Goal: Navigation & Orientation: Find specific page/section

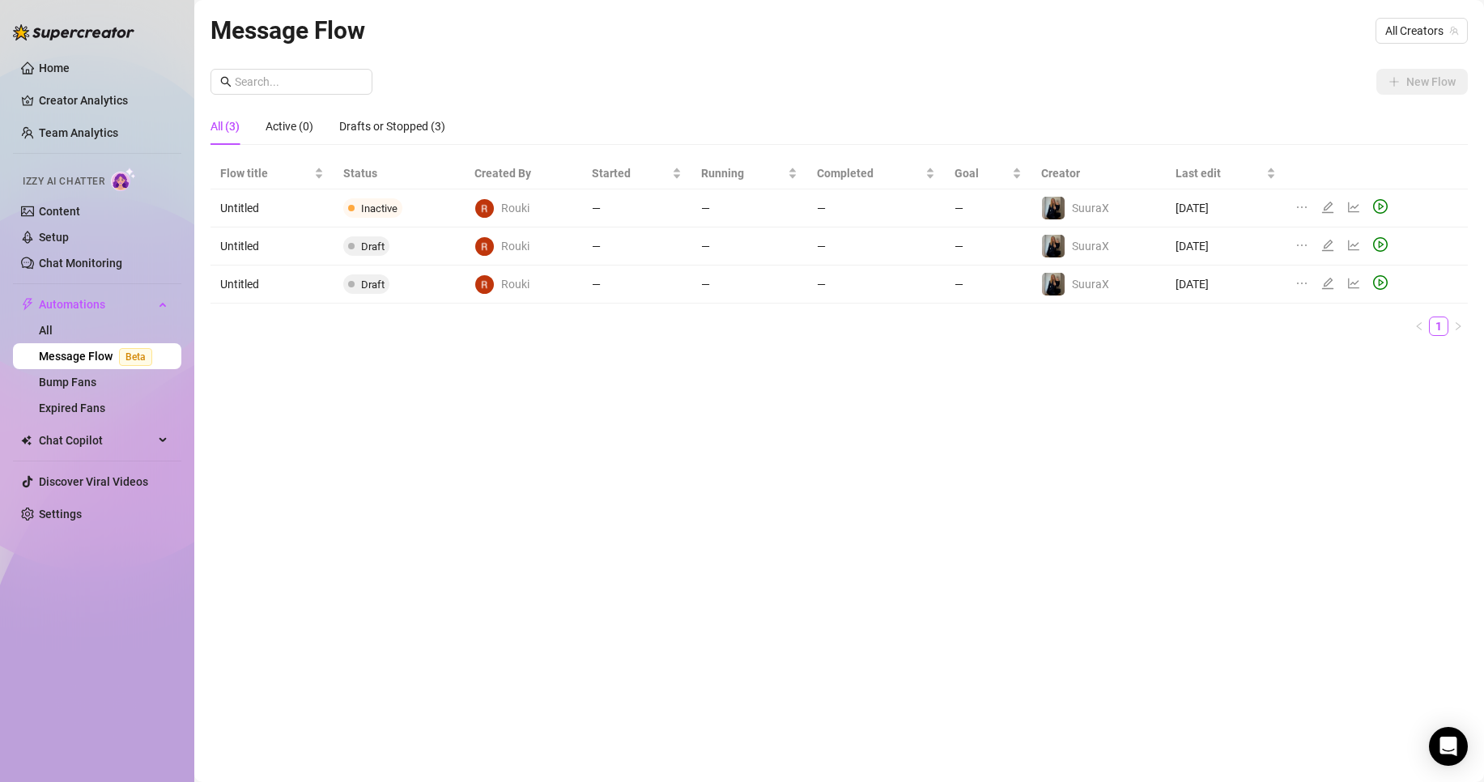
click at [78, 350] on link "Message Flow Beta" at bounding box center [99, 356] width 120 height 13
click at [53, 334] on link "All" at bounding box center [46, 330] width 14 height 13
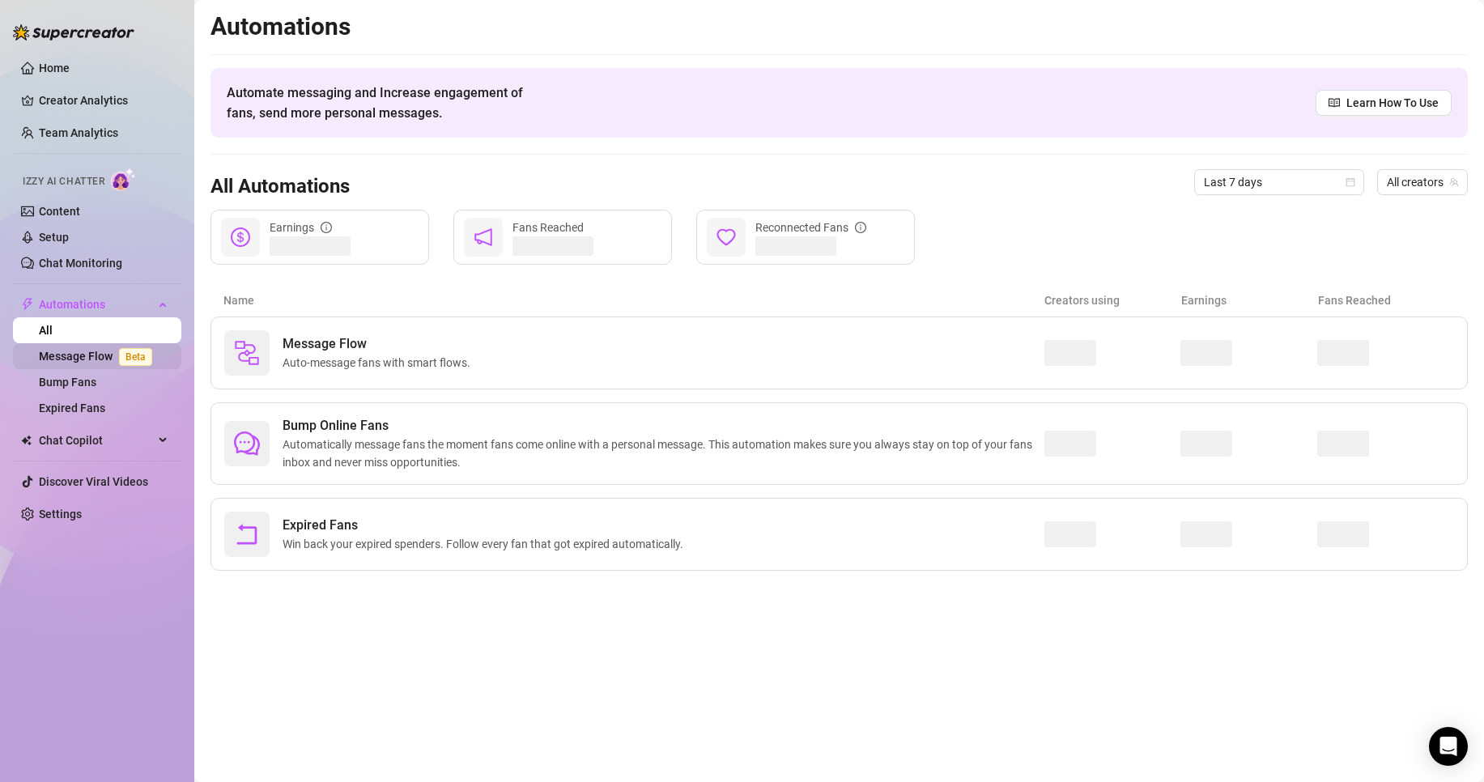
click at [93, 358] on link "Message Flow Beta" at bounding box center [99, 356] width 120 height 13
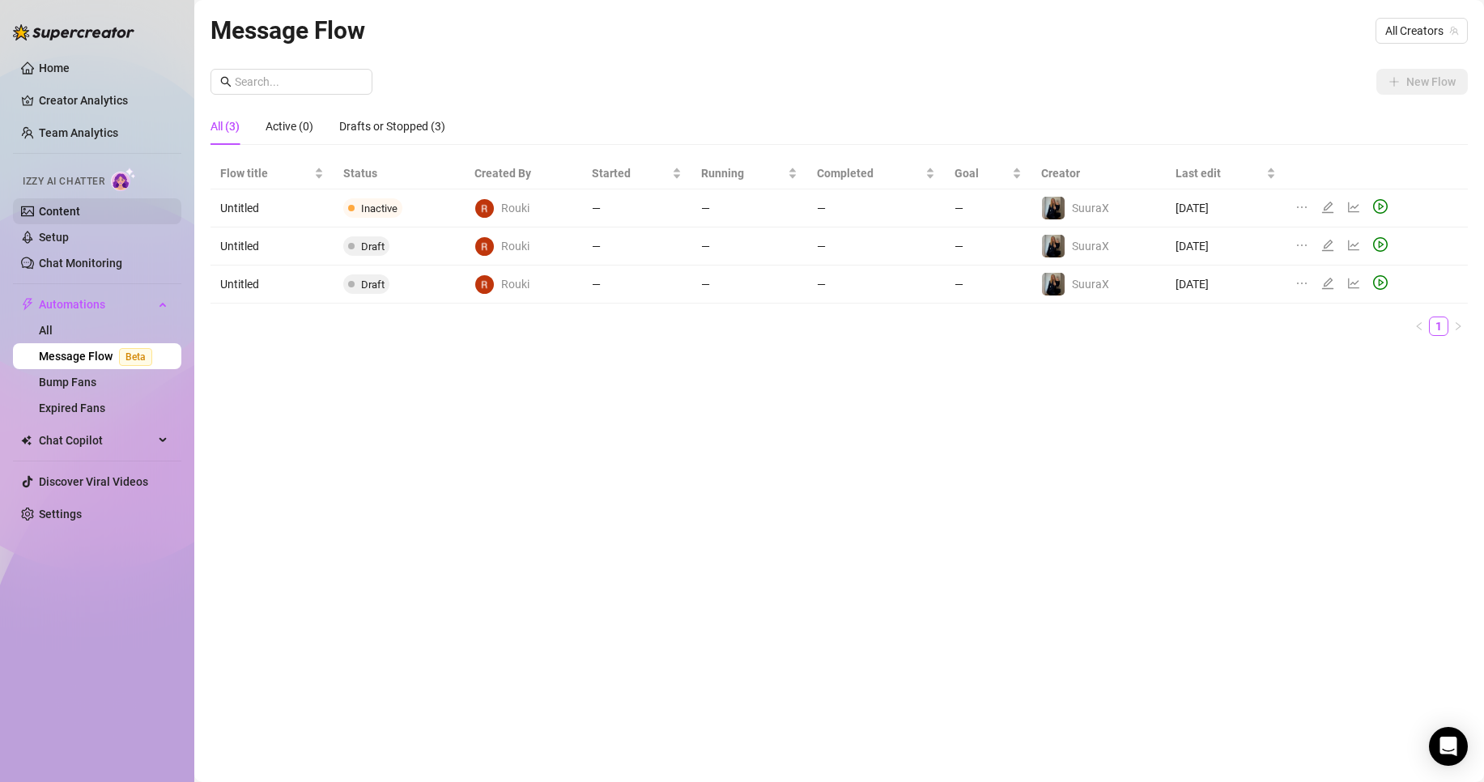
click at [80, 211] on link "Content" at bounding box center [59, 211] width 41 height 13
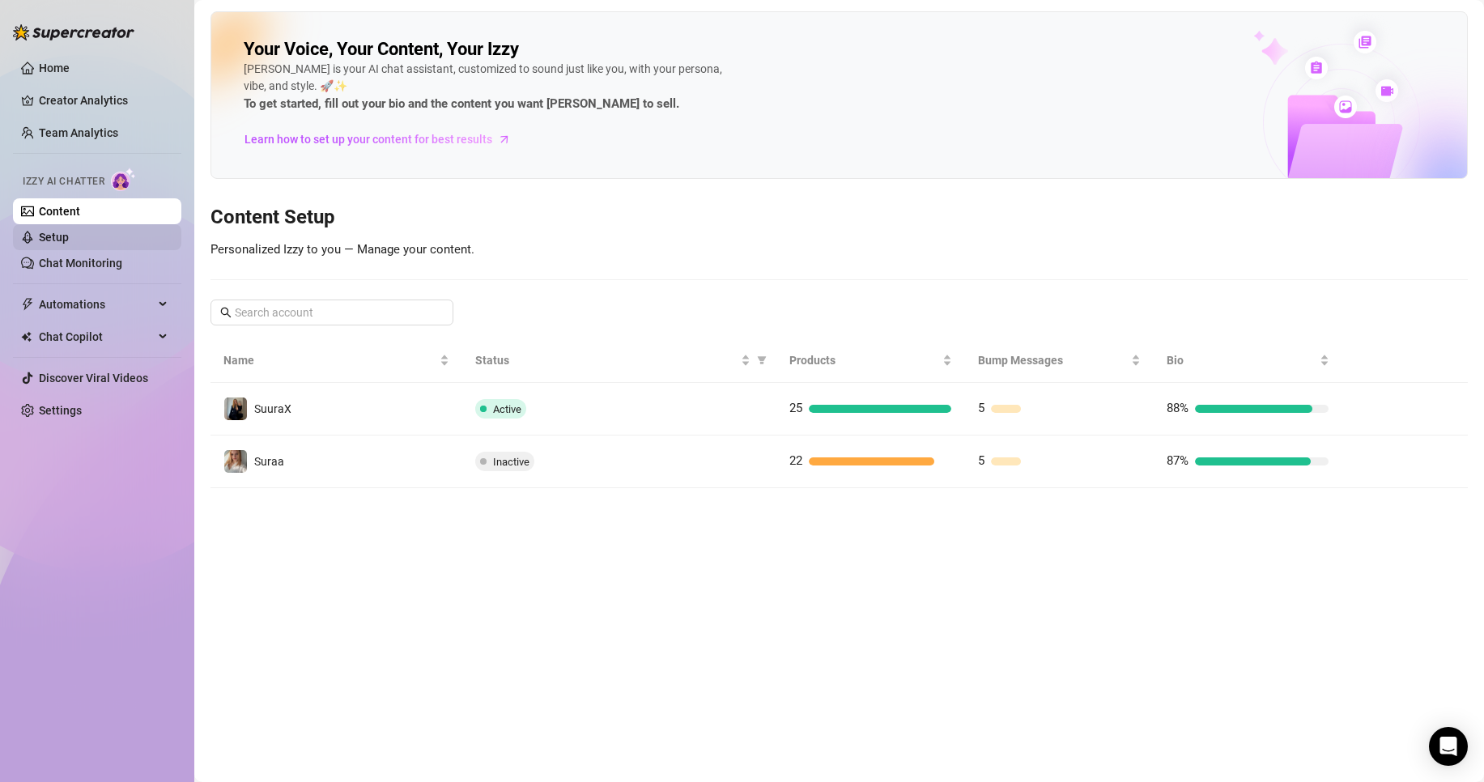
click at [69, 238] on link "Setup" at bounding box center [54, 237] width 30 height 13
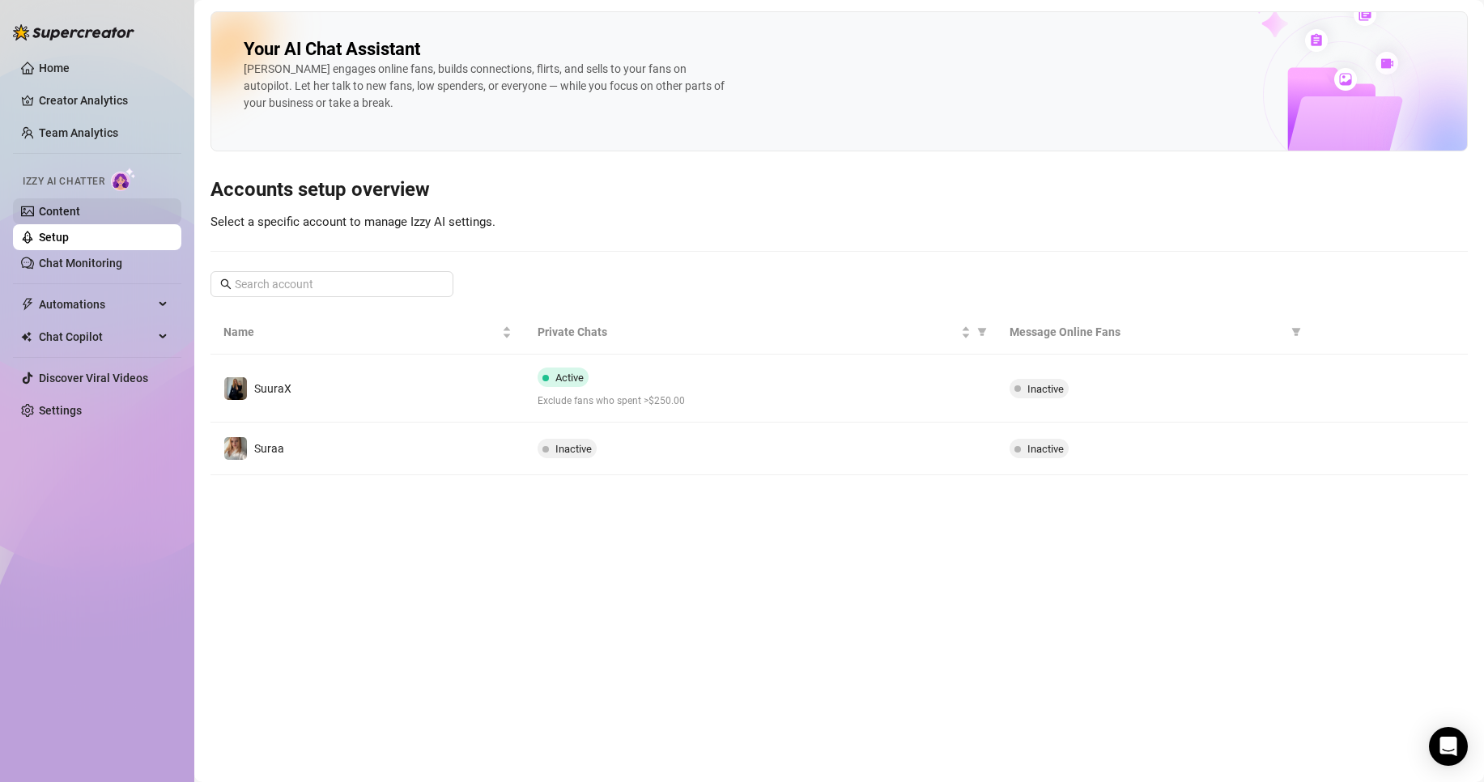
click at [80, 218] on link "Content" at bounding box center [59, 211] width 41 height 13
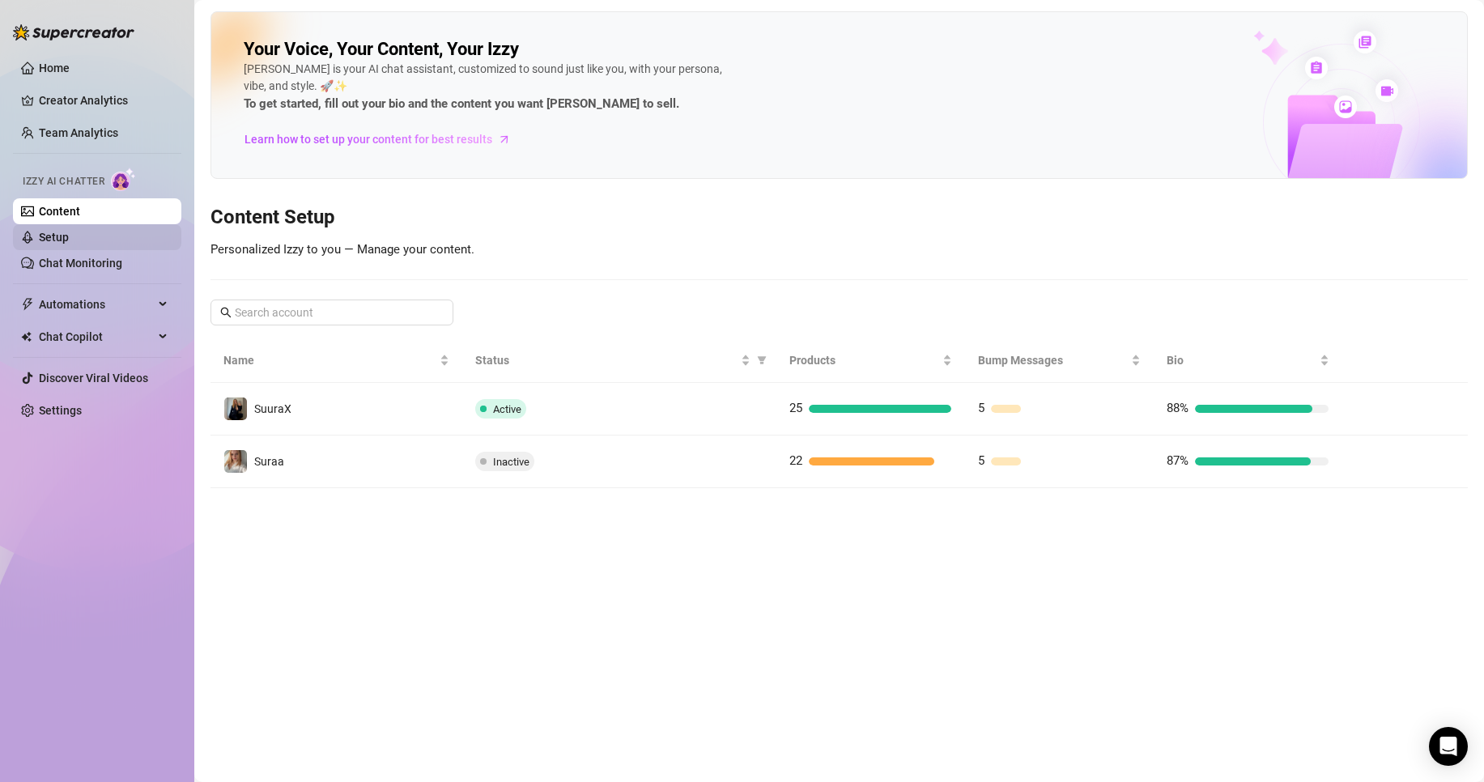
click at [69, 231] on link "Setup" at bounding box center [54, 237] width 30 height 13
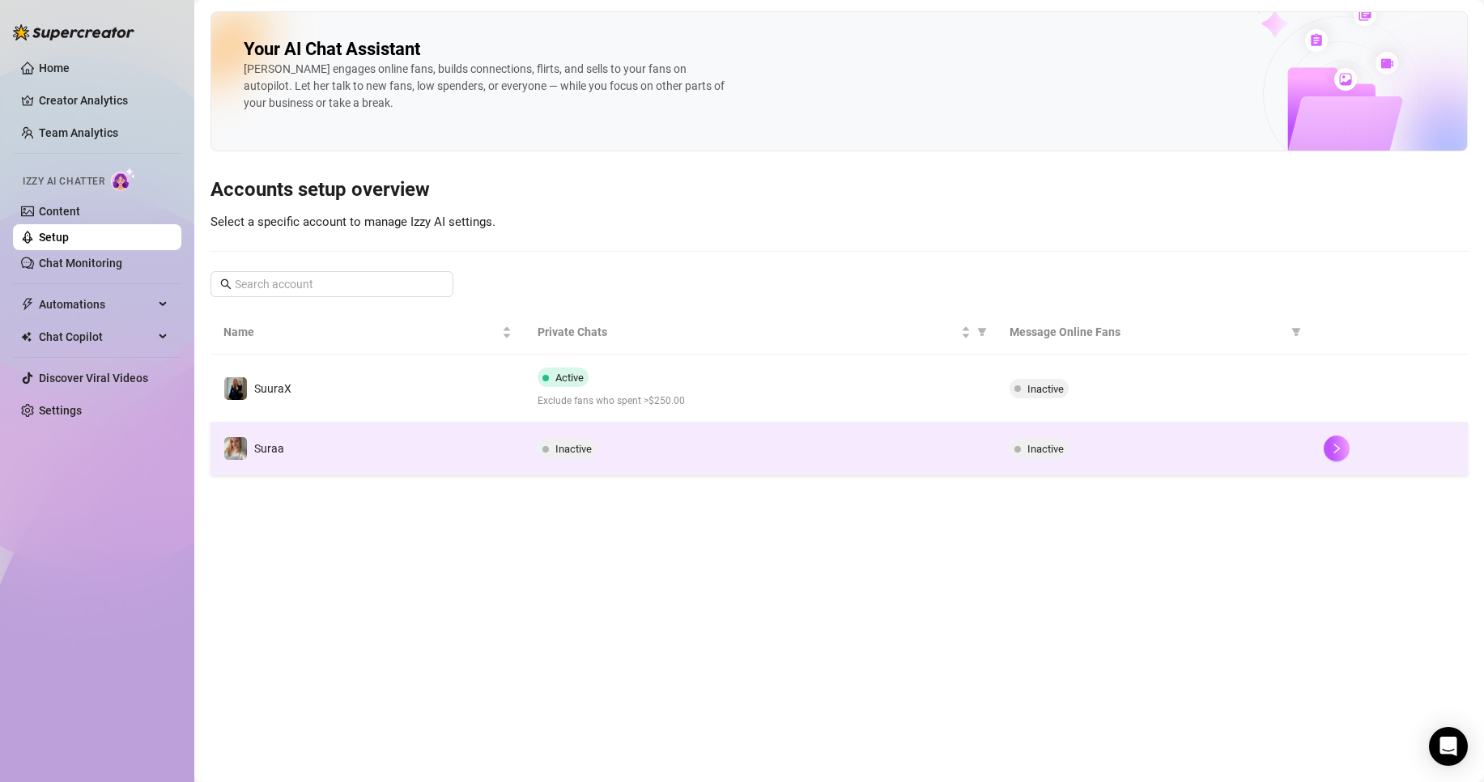
click at [589, 436] on td "Inactive" at bounding box center [760, 449] width 471 height 53
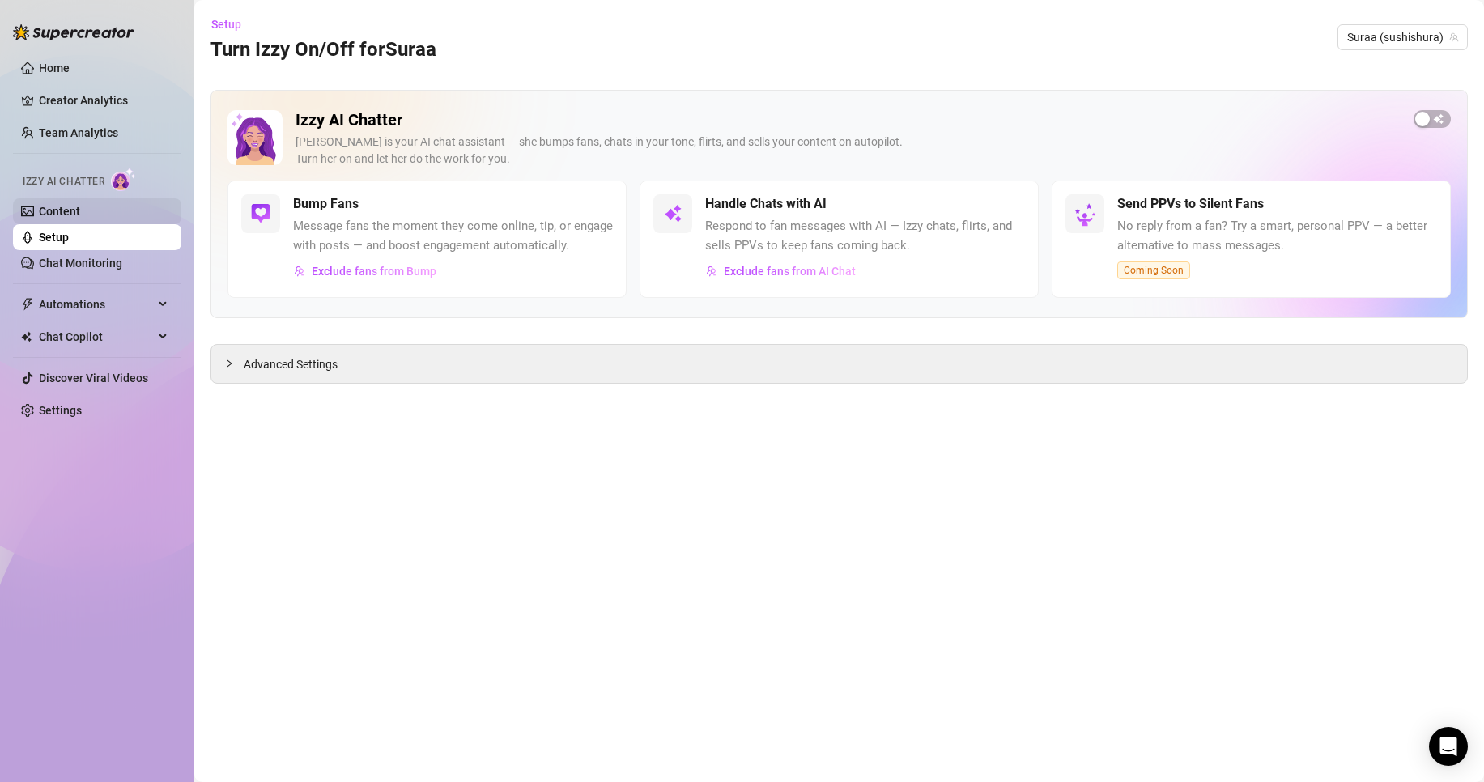
click at [80, 218] on link "Content" at bounding box center [59, 211] width 41 height 13
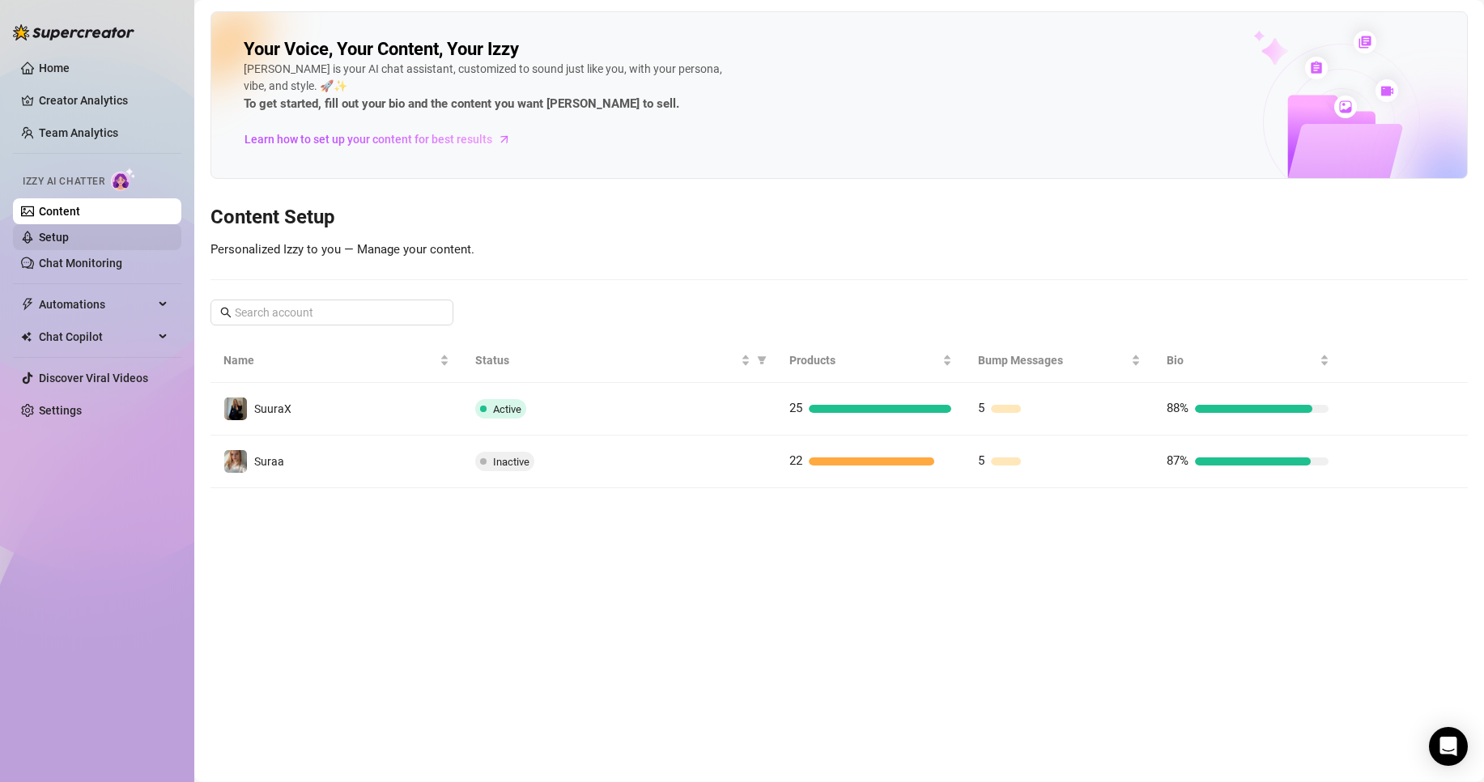
click at [69, 240] on link "Setup" at bounding box center [54, 237] width 30 height 13
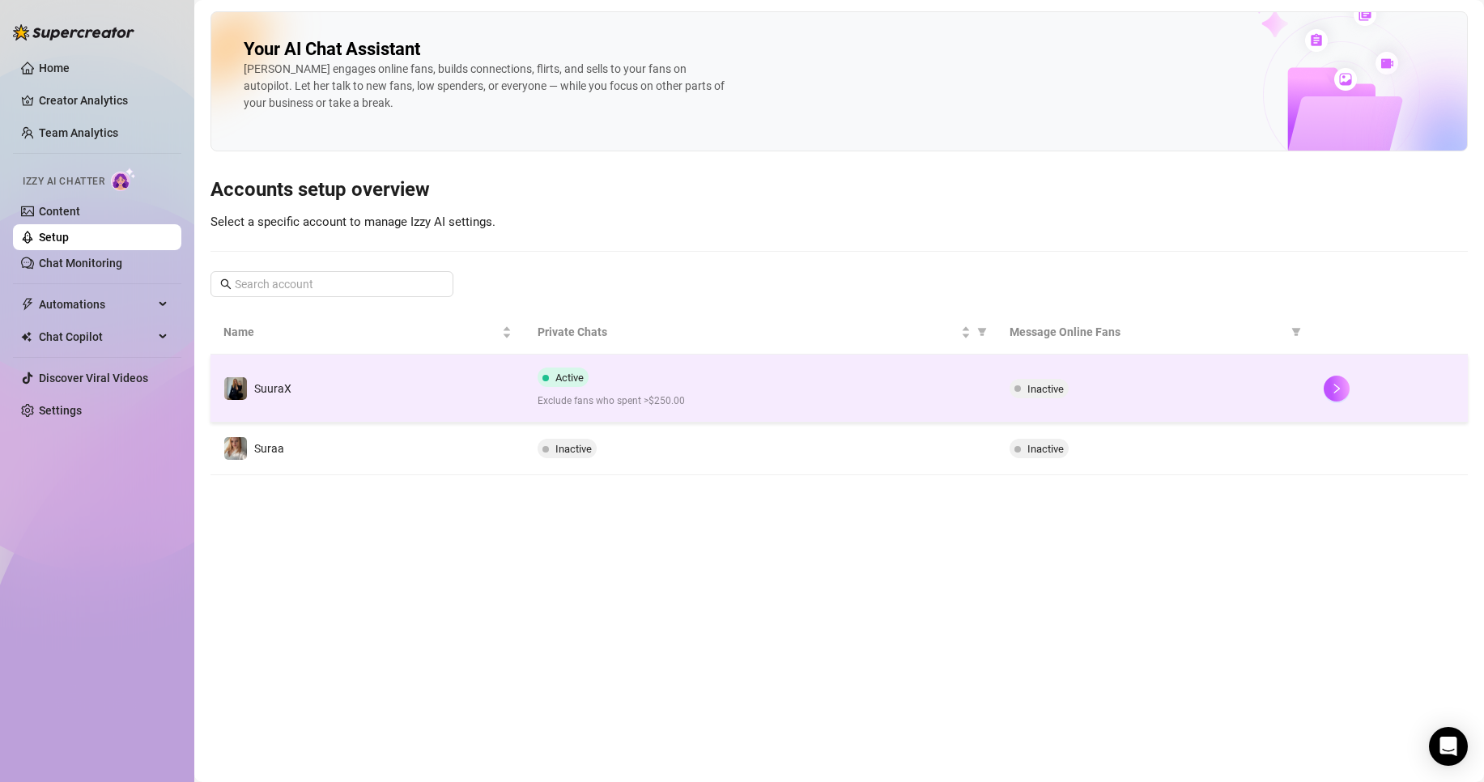
click at [634, 381] on div "Active Exclude fans who spent >$250.00" at bounding box center [760, 388] width 445 height 41
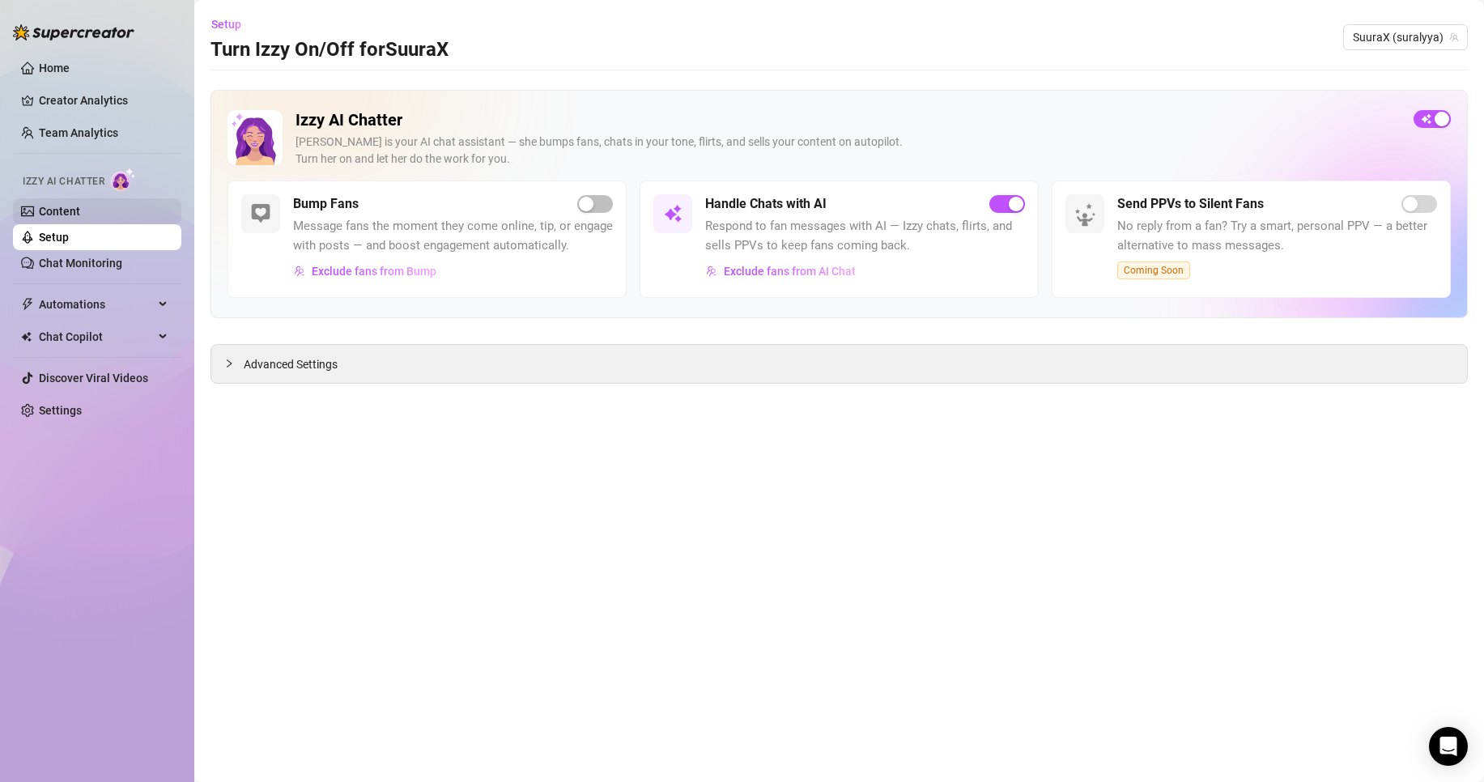
click at [57, 215] on link "Content" at bounding box center [59, 211] width 41 height 13
